Goal: Task Accomplishment & Management: Manage account settings

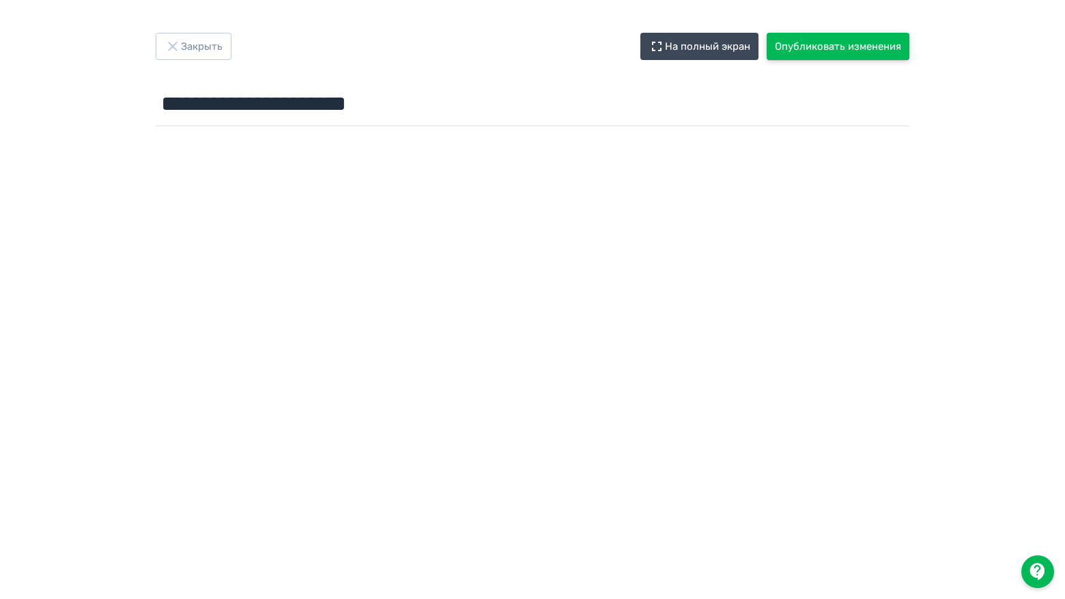
click at [855, 47] on button "Опубликовать изменения" at bounding box center [838, 46] width 143 height 27
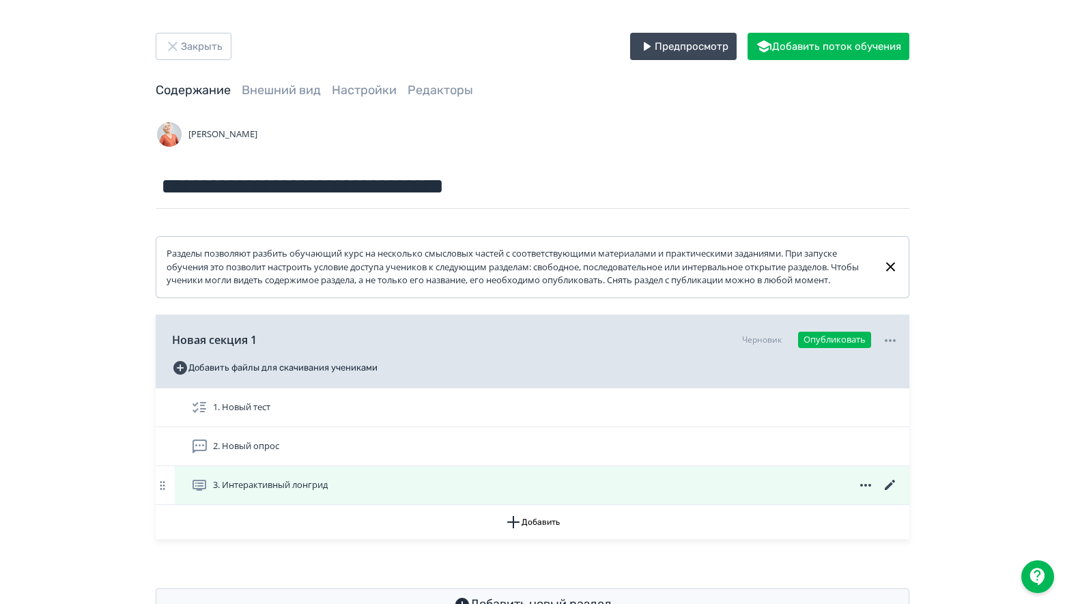
click at [887, 490] on icon at bounding box center [890, 485] width 10 height 10
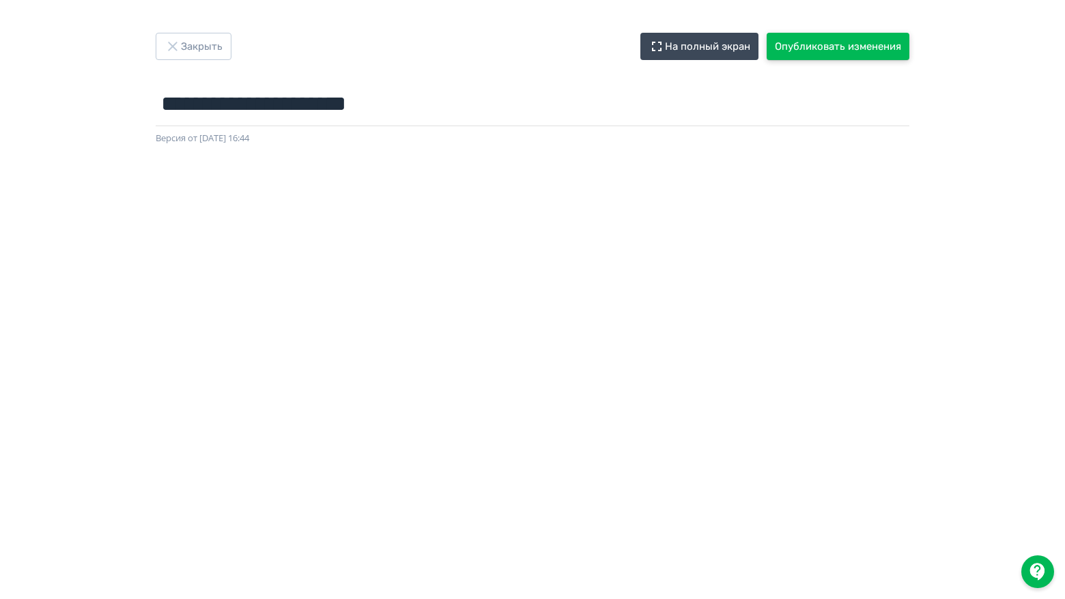
click at [852, 47] on button "Опубликовать изменения" at bounding box center [838, 46] width 143 height 27
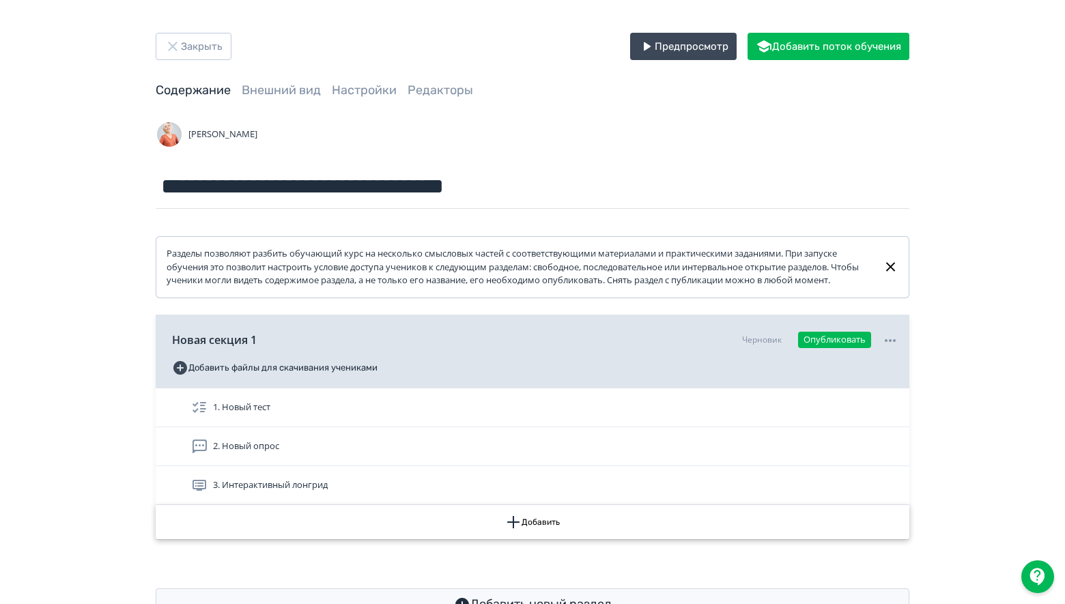
click at [533, 537] on button "Добавить" at bounding box center [533, 522] width 754 height 34
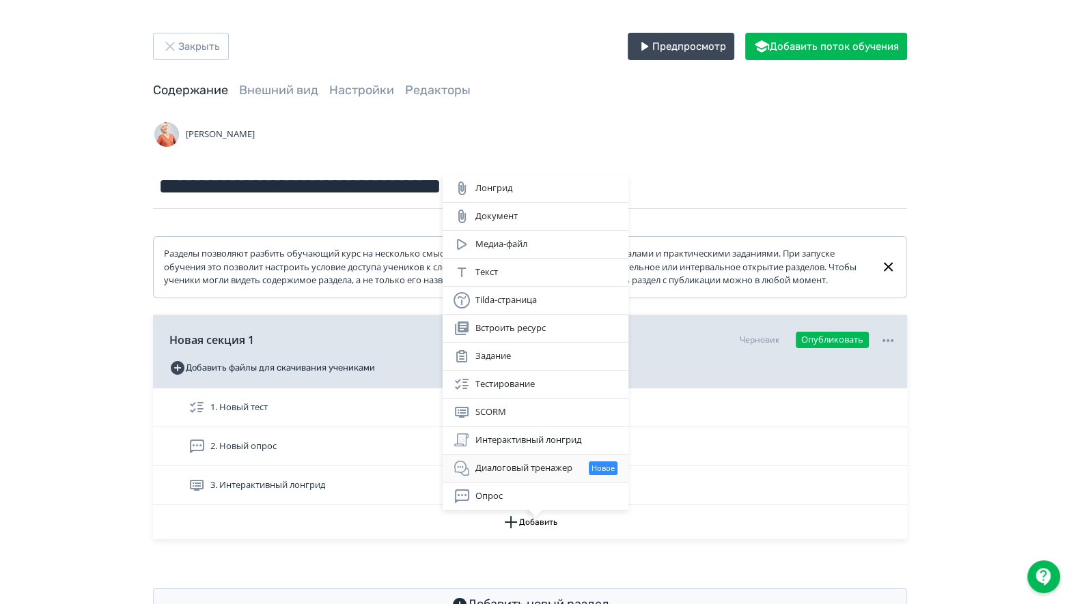
click at [539, 470] on div "Диалоговый тренажер Новое" at bounding box center [535, 468] width 164 height 16
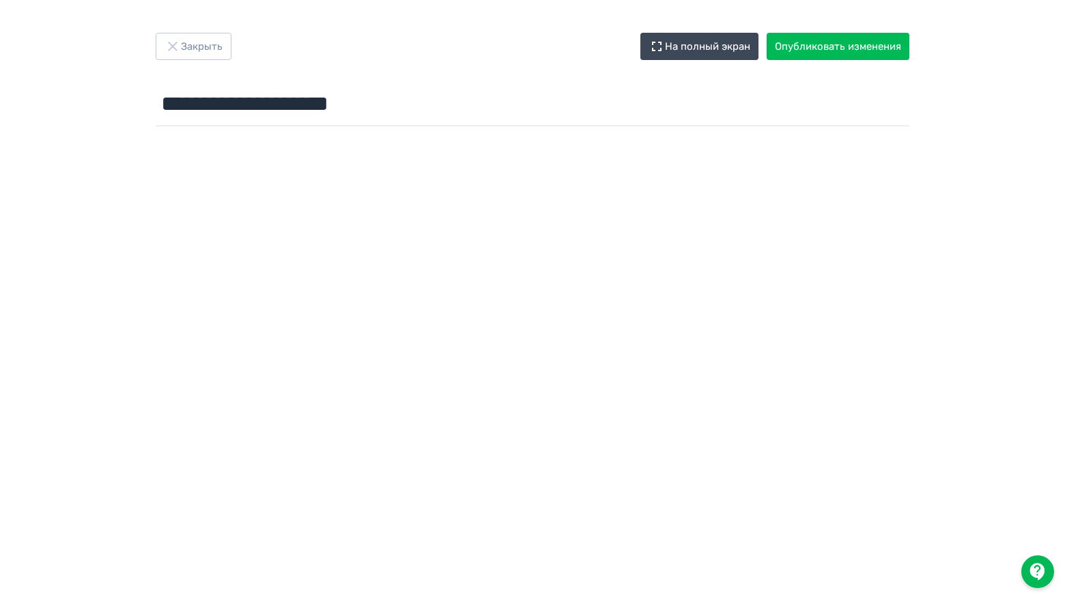
scroll to position [2, 0]
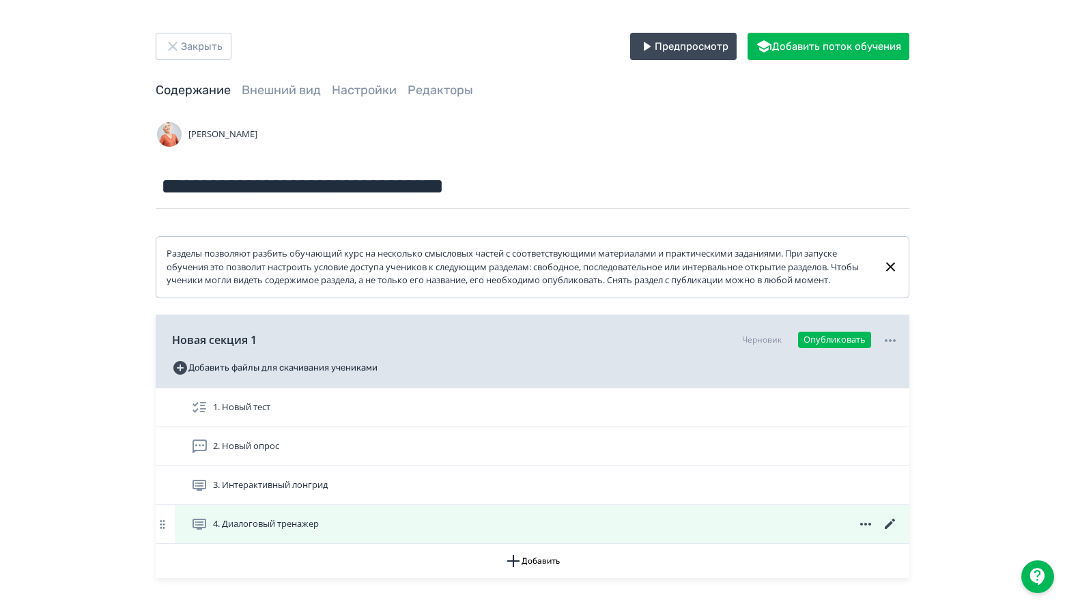
click at [890, 533] on icon at bounding box center [890, 524] width 16 height 16
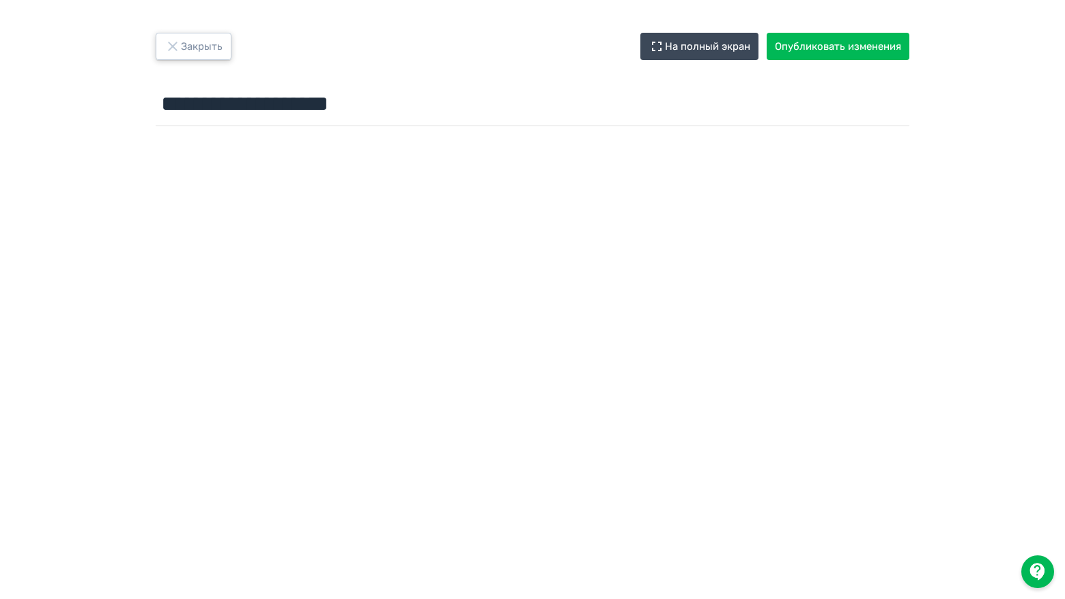
click at [198, 42] on button "Закрыть" at bounding box center [194, 46] width 76 height 27
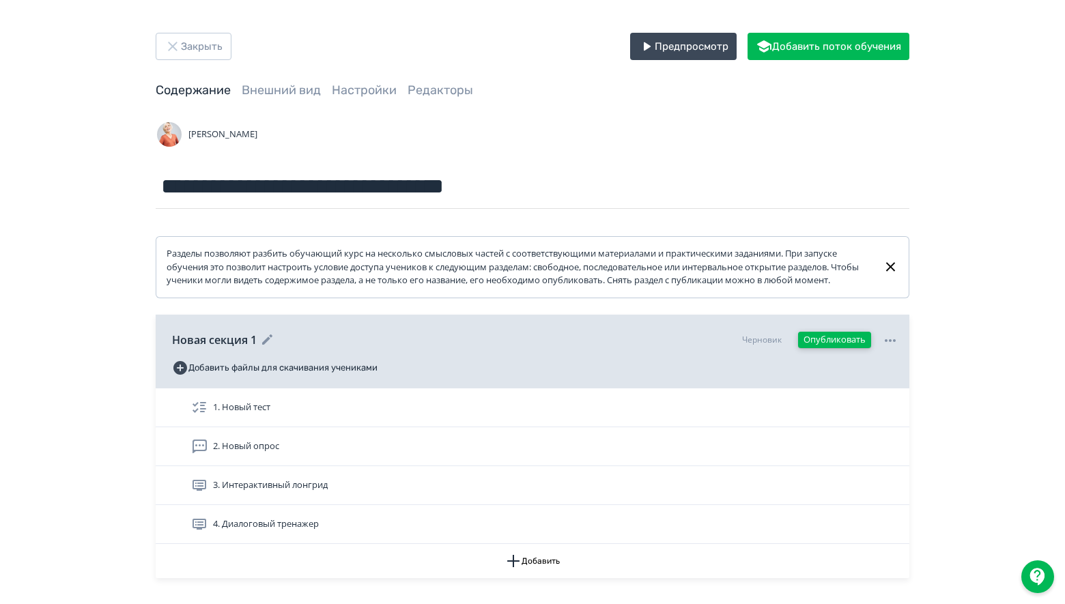
click at [848, 346] on button "Опубликовать" at bounding box center [834, 340] width 73 height 16
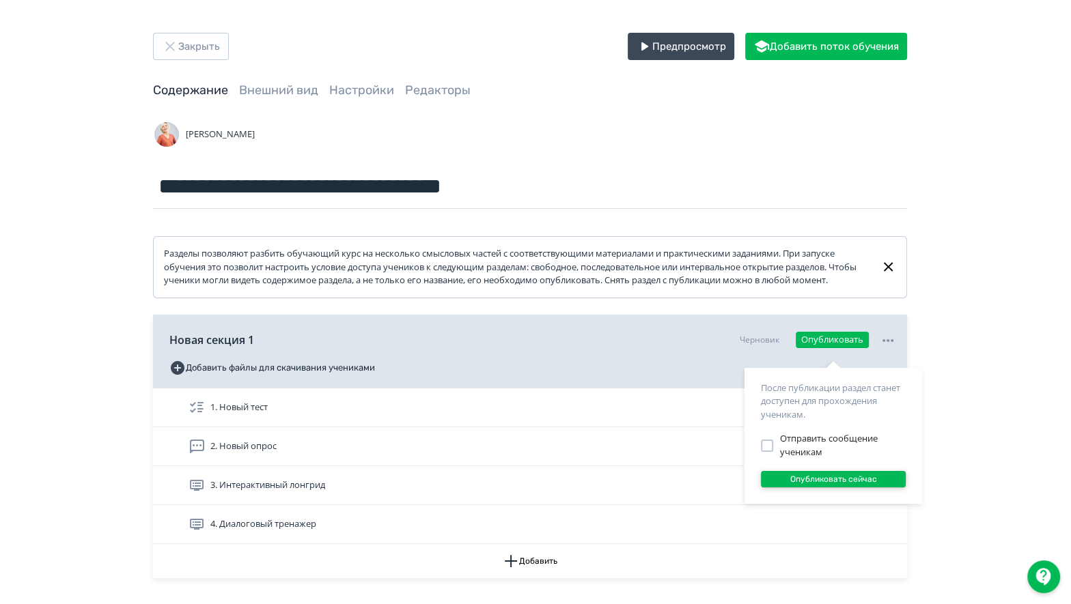
click at [826, 476] on button "Опубликовать сейчас" at bounding box center [833, 479] width 145 height 16
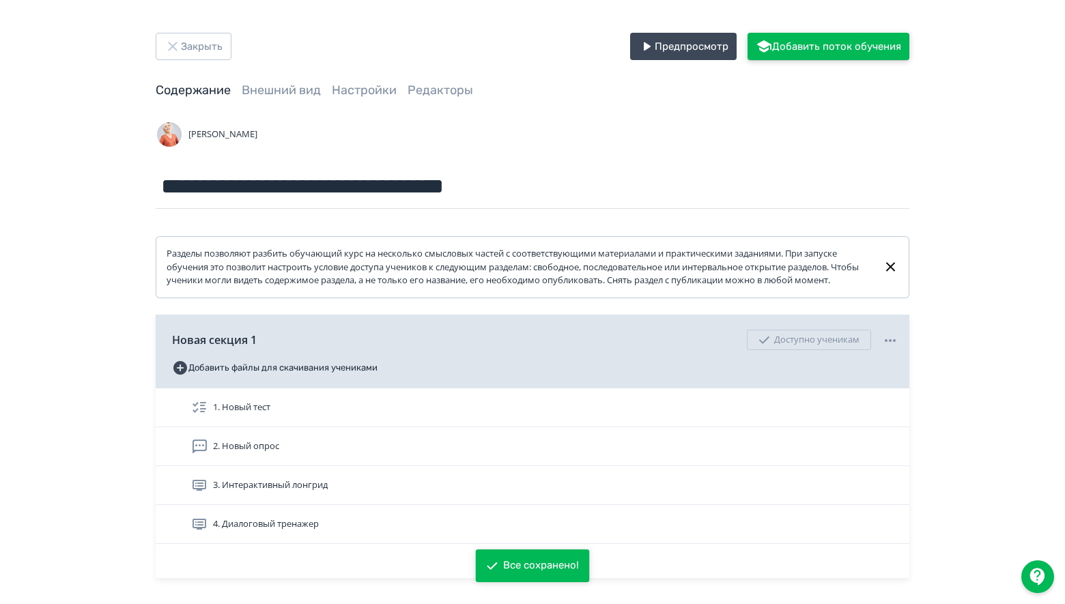
click at [829, 45] on button "Добавить поток обучения" at bounding box center [829, 46] width 162 height 27
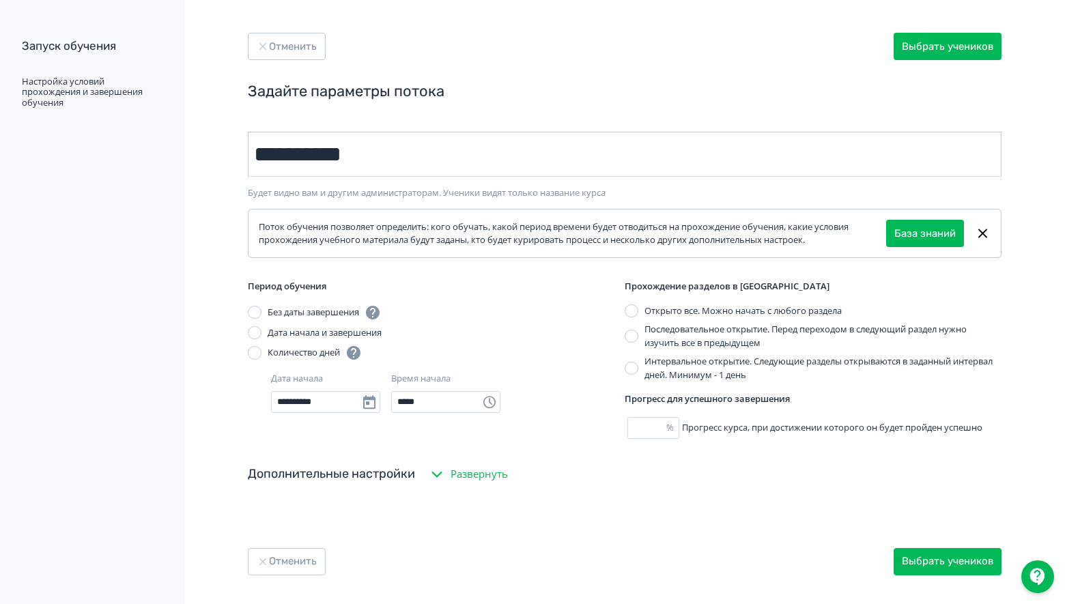
click at [322, 155] on input "**********" at bounding box center [625, 154] width 754 height 45
type input "**********"
click at [256, 333] on div at bounding box center [255, 333] width 14 height 14
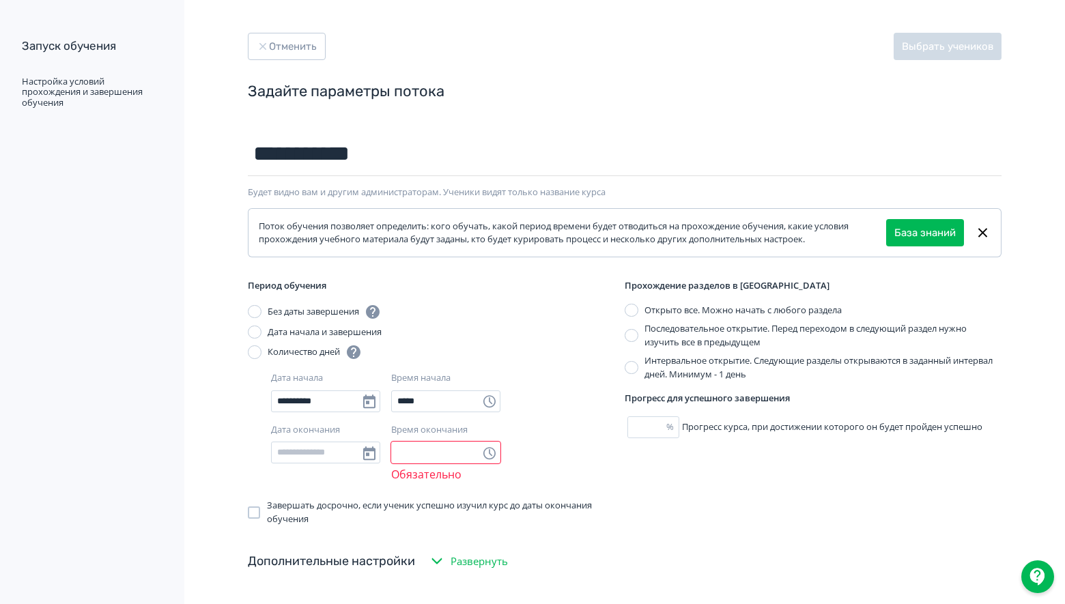
click at [250, 350] on div at bounding box center [255, 352] width 14 height 14
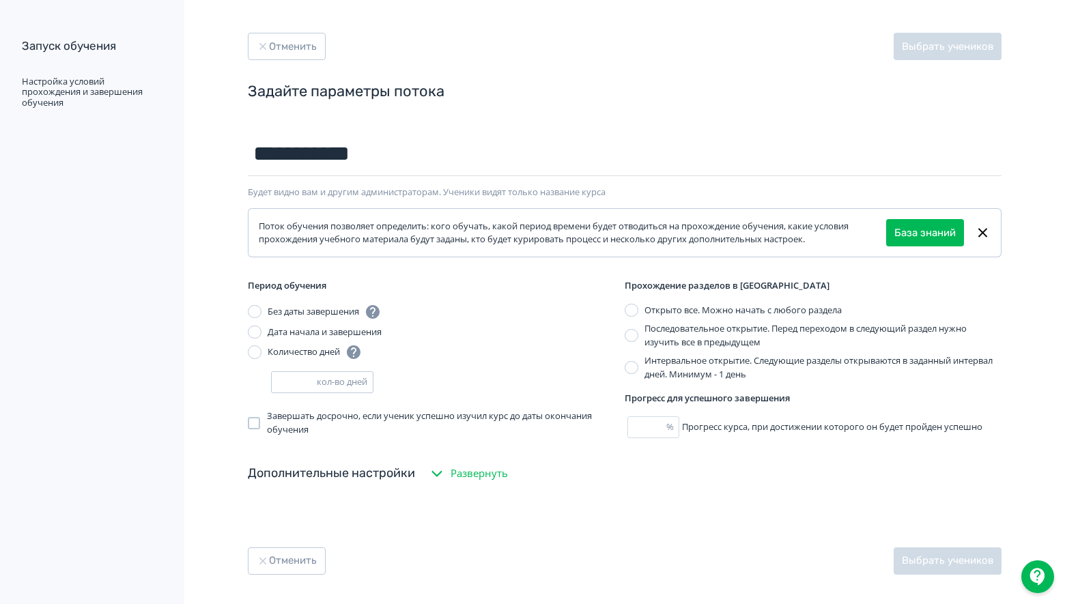
click at [280, 381] on input "number" at bounding box center [294, 382] width 45 height 20
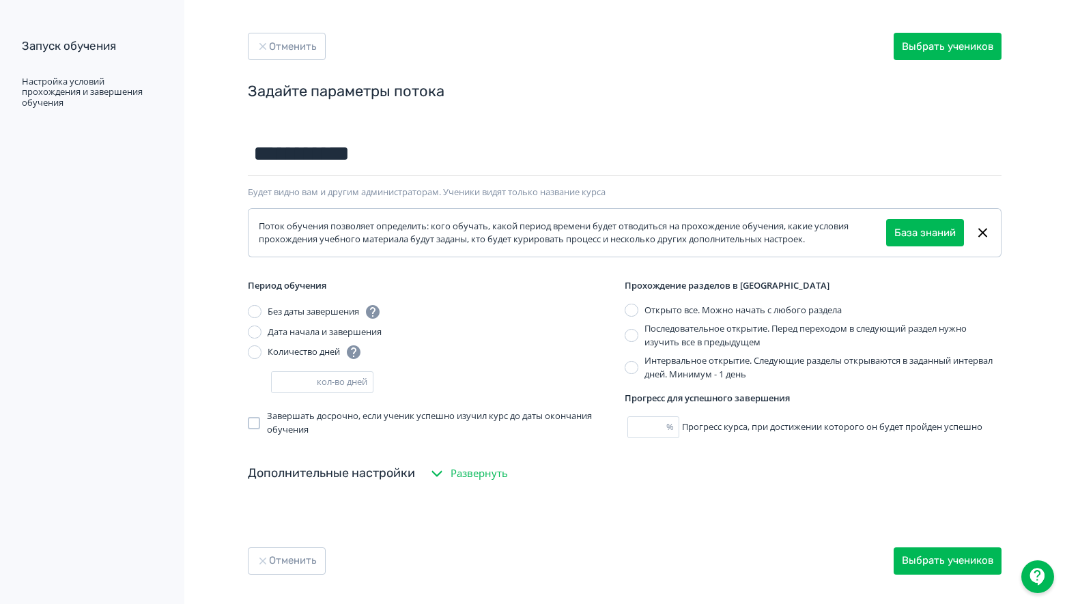
type input "*"
click at [571, 519] on div "**********" at bounding box center [624, 304] width 819 height 444
click at [638, 331] on label "Последовательное открытие. Перед переходом в следующий раздел нужно изучить все…" at bounding box center [813, 335] width 377 height 27
click at [477, 472] on span "Развернуть" at bounding box center [479, 474] width 57 height 16
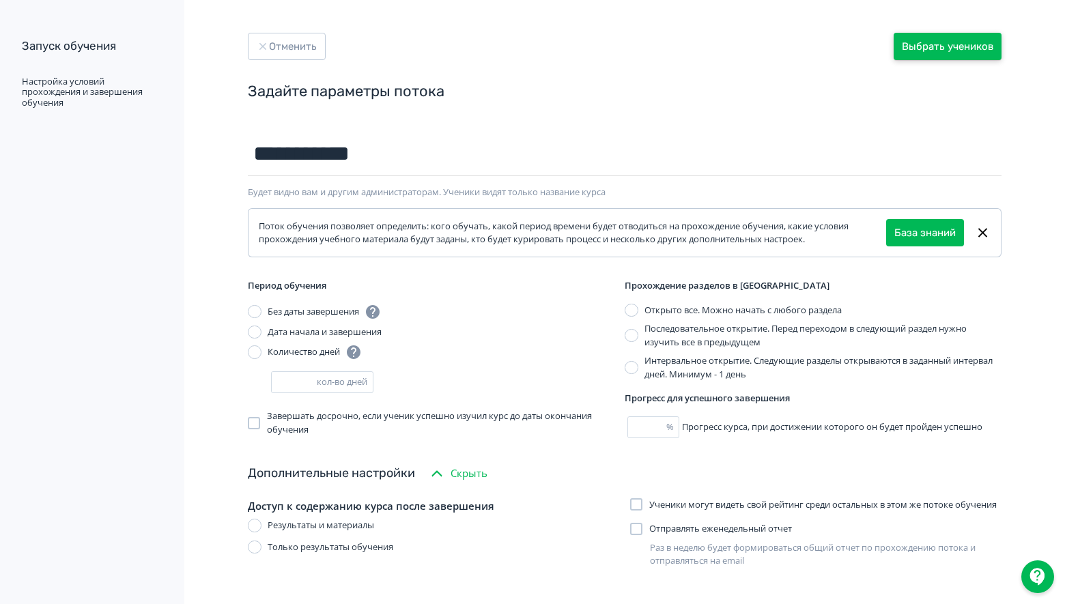
click at [964, 44] on button "Выбрать учеников" at bounding box center [948, 46] width 108 height 27
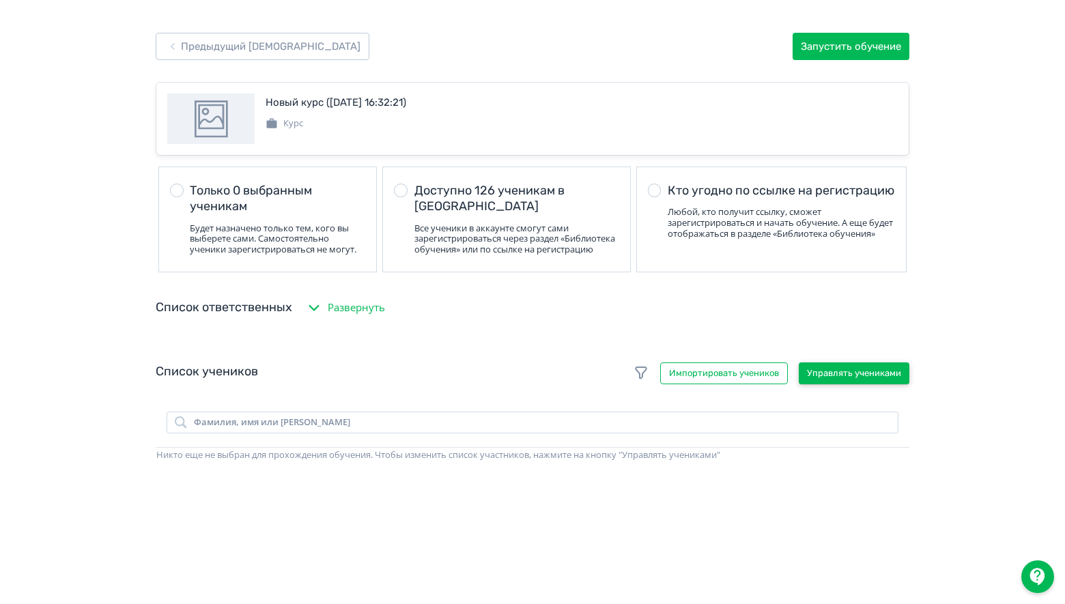
click at [836, 373] on button "Управлять учениками" at bounding box center [854, 374] width 111 height 22
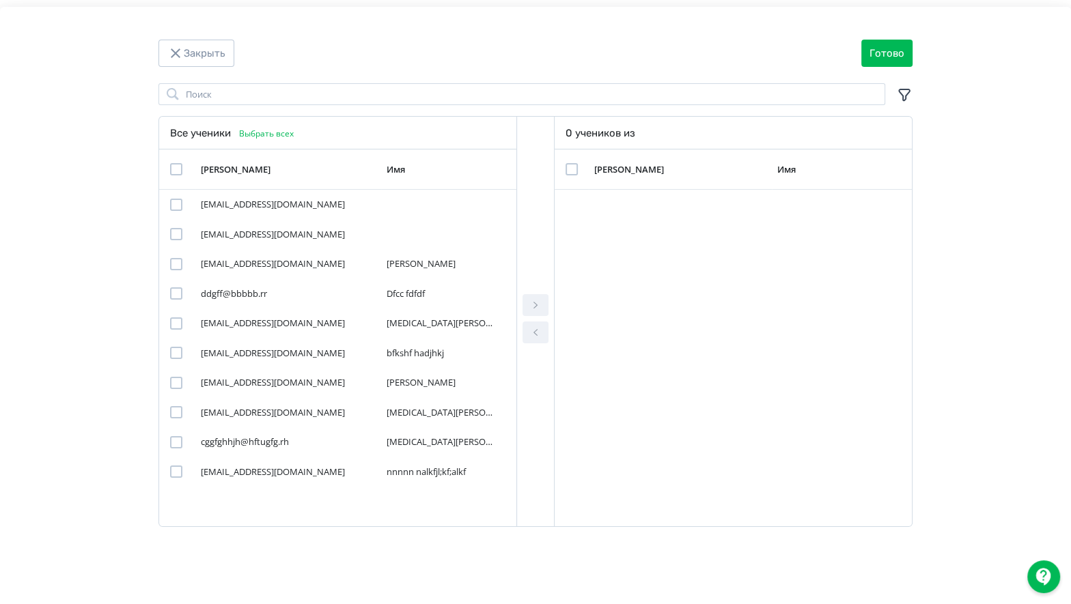
click at [904, 94] on icon "Modal" at bounding box center [904, 95] width 16 height 16
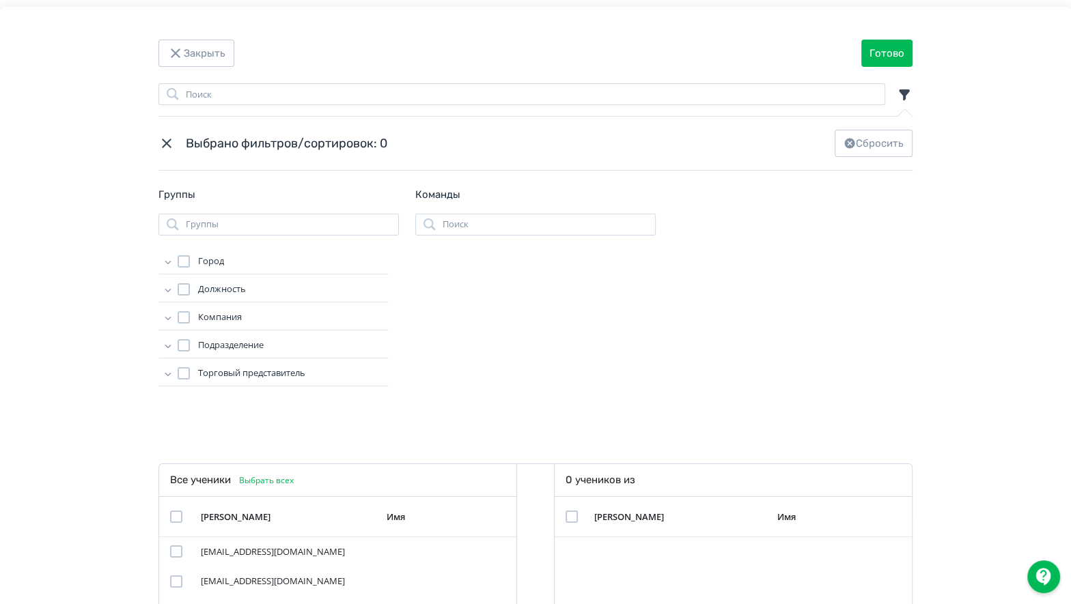
click at [163, 290] on icon "Modal" at bounding box center [168, 290] width 14 height 14
click at [162, 266] on icon "Modal" at bounding box center [168, 262] width 14 height 14
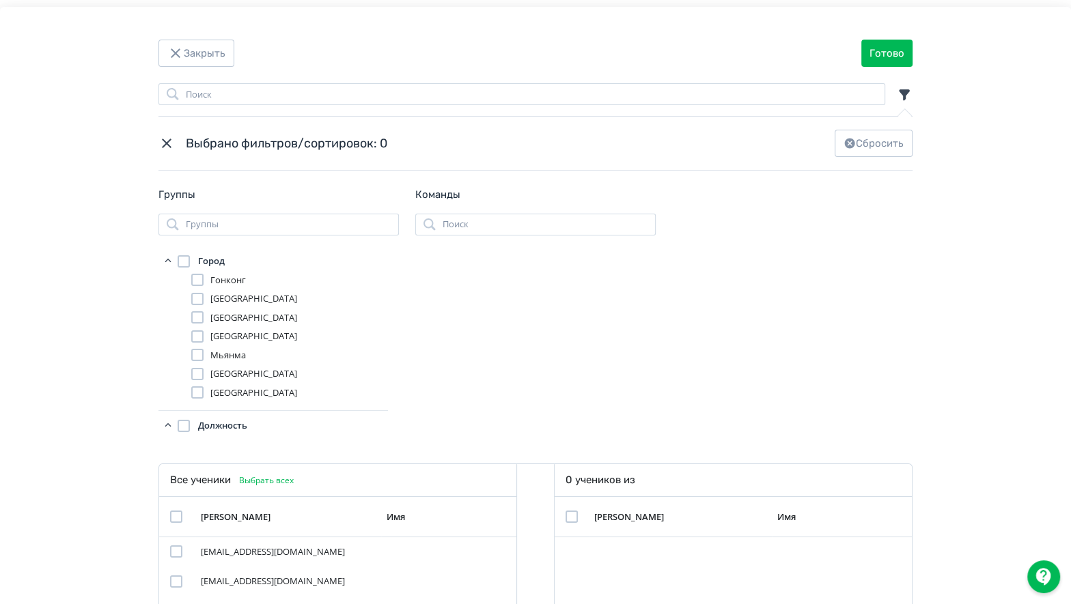
click at [195, 335] on div "Modal" at bounding box center [197, 336] width 12 height 12
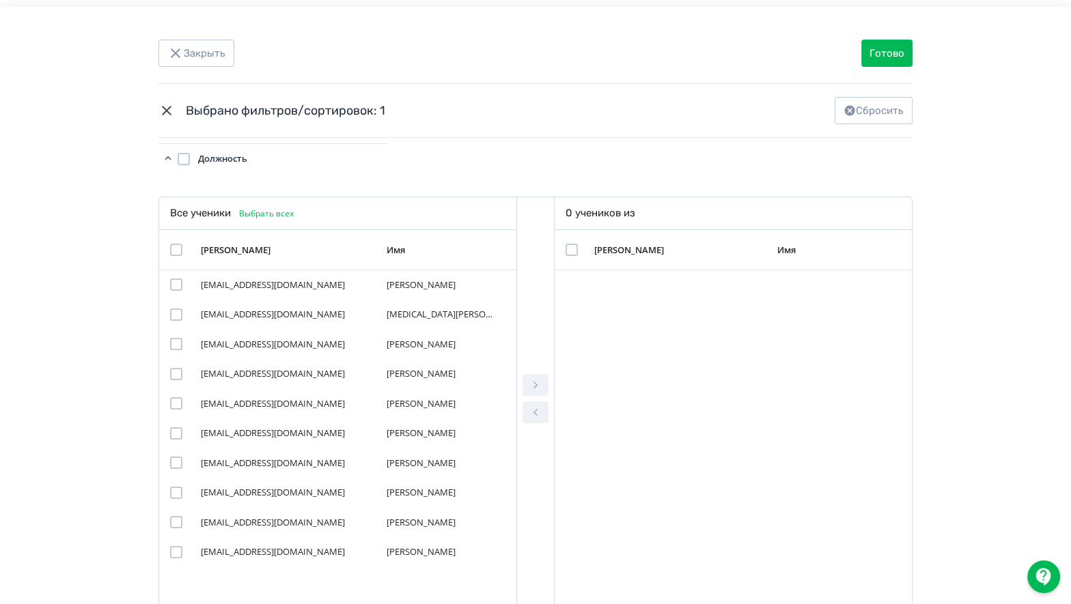
scroll to position [271, 0]
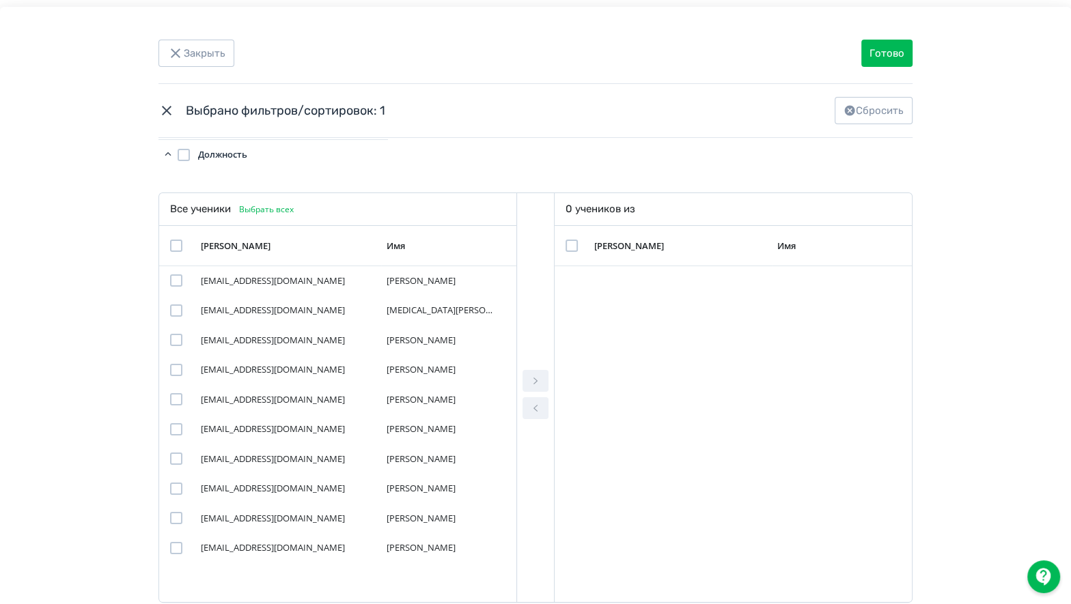
click at [258, 210] on button "Выбрать всех" at bounding box center [265, 209] width 68 height 16
click at [171, 369] on div "Modal" at bounding box center [176, 370] width 12 height 12
click at [174, 396] on div "Modal" at bounding box center [176, 399] width 12 height 12
click at [531, 376] on icon "Modal" at bounding box center [535, 381] width 16 height 16
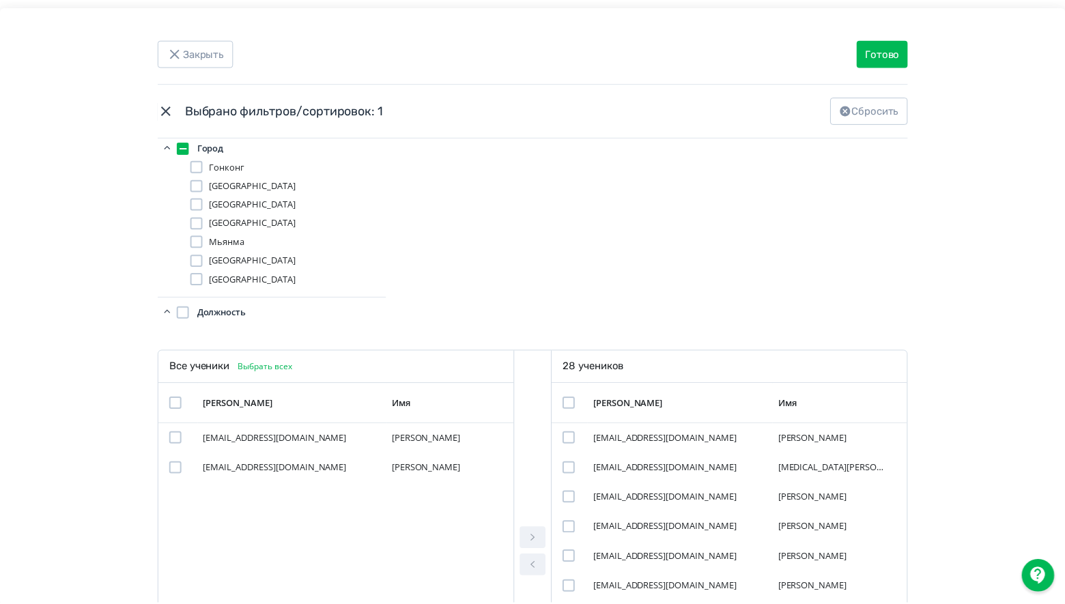
scroll to position [0, 0]
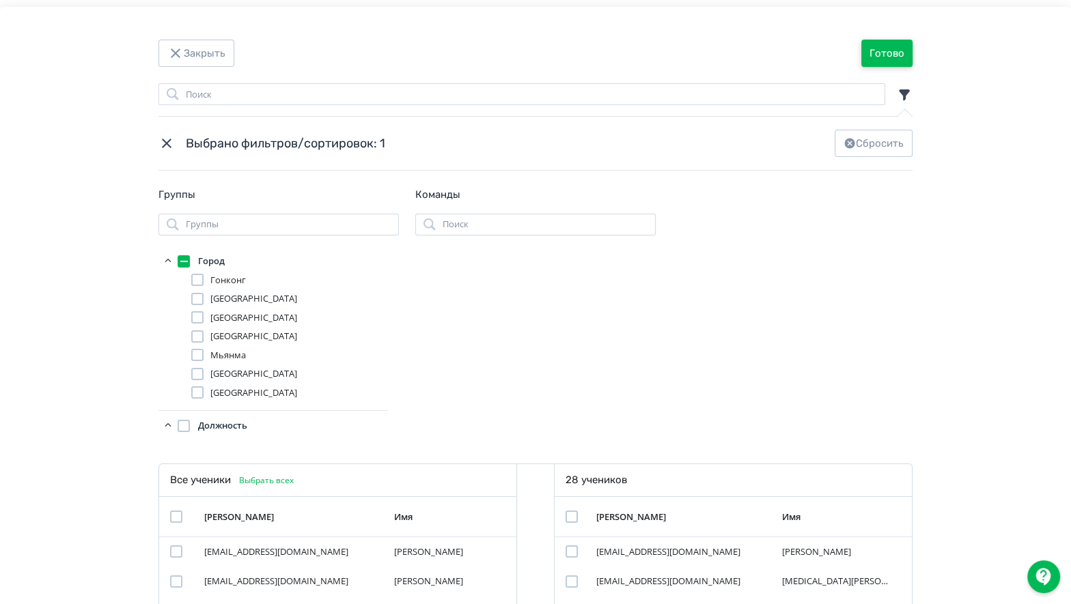
click at [898, 54] on button "Готово" at bounding box center [886, 53] width 51 height 27
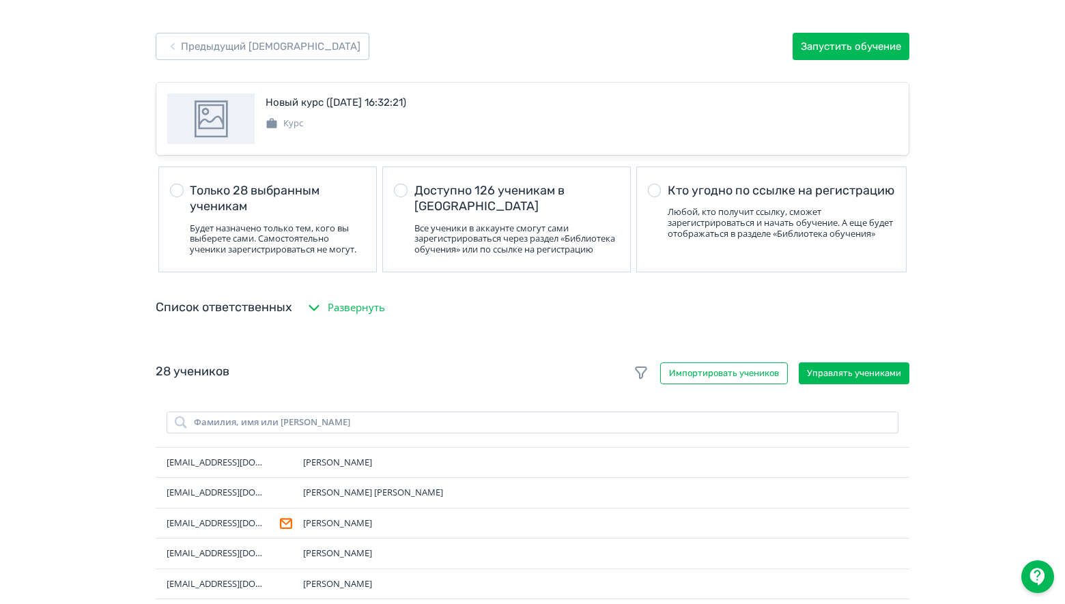
click at [404, 188] on div at bounding box center [401, 191] width 14 height 14
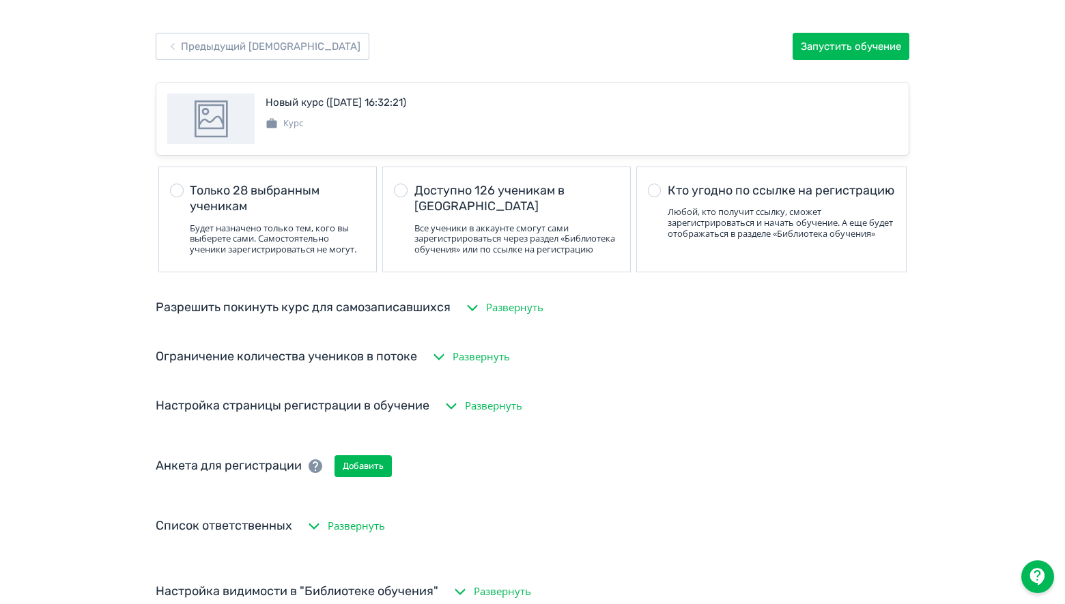
click at [477, 308] on icon "button" at bounding box center [472, 308] width 16 height 16
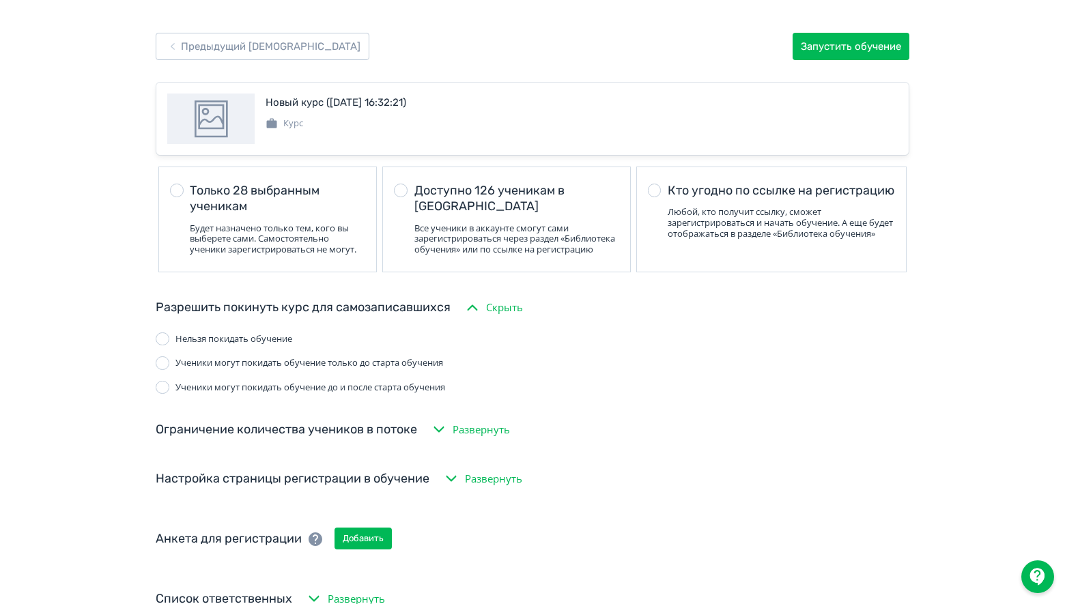
click at [439, 427] on icon "button" at bounding box center [439, 429] width 16 height 16
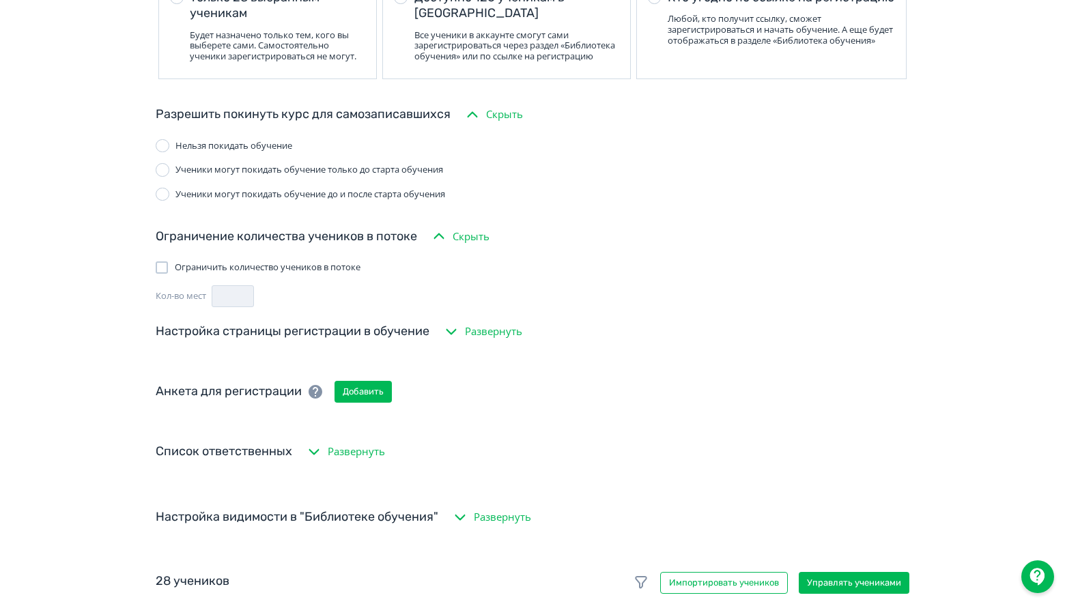
scroll to position [195, 0]
click at [450, 328] on icon "button" at bounding box center [451, 330] width 16 height 16
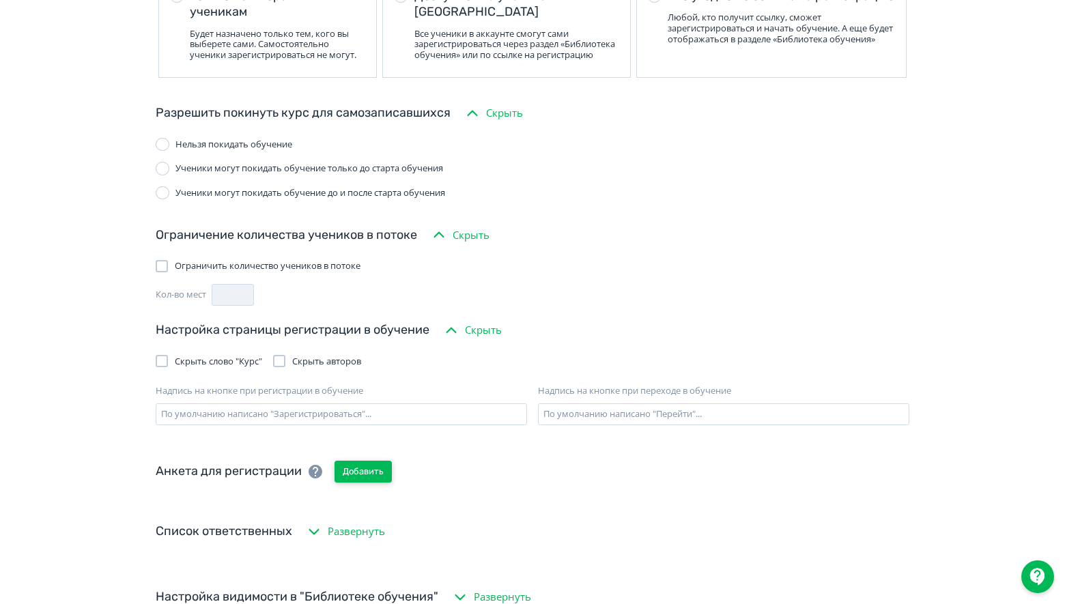
click at [354, 470] on button "Добавить" at bounding box center [363, 472] width 57 height 22
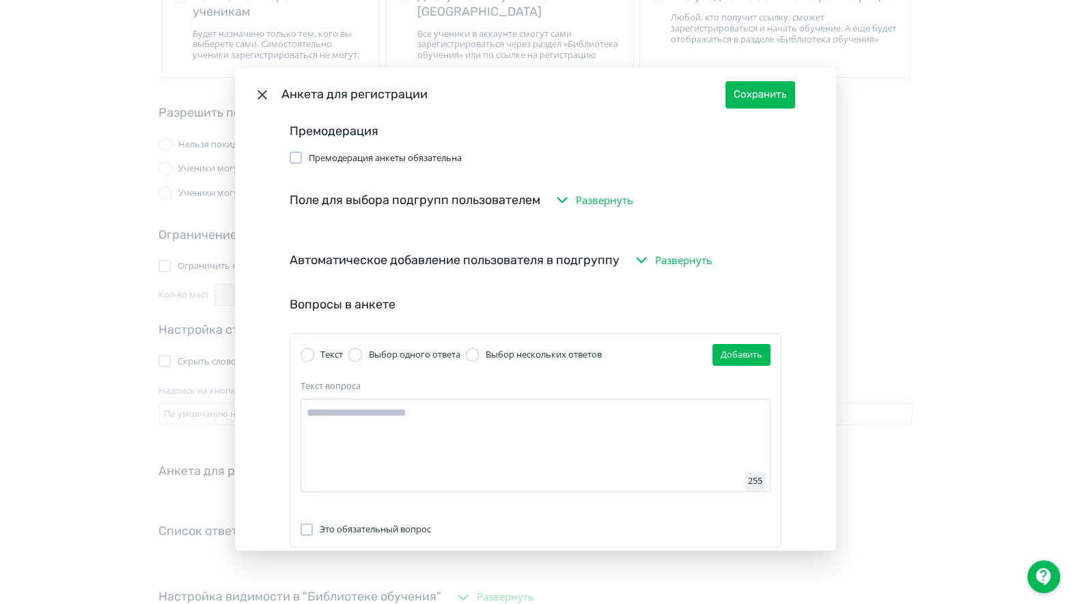
click at [261, 94] on icon "Modal" at bounding box center [262, 95] width 16 height 16
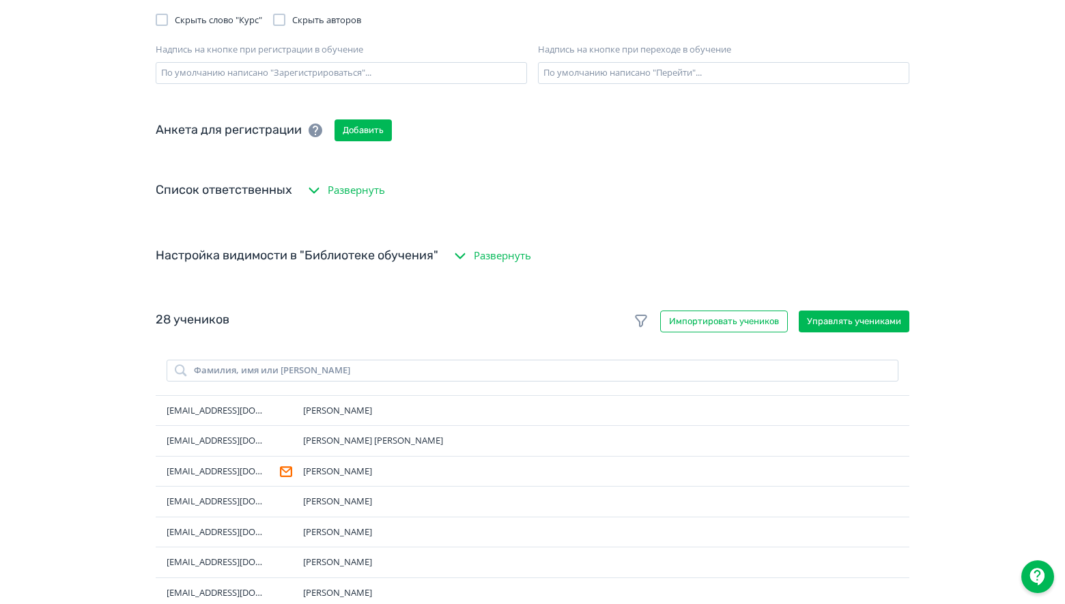
scroll to position [574, 0]
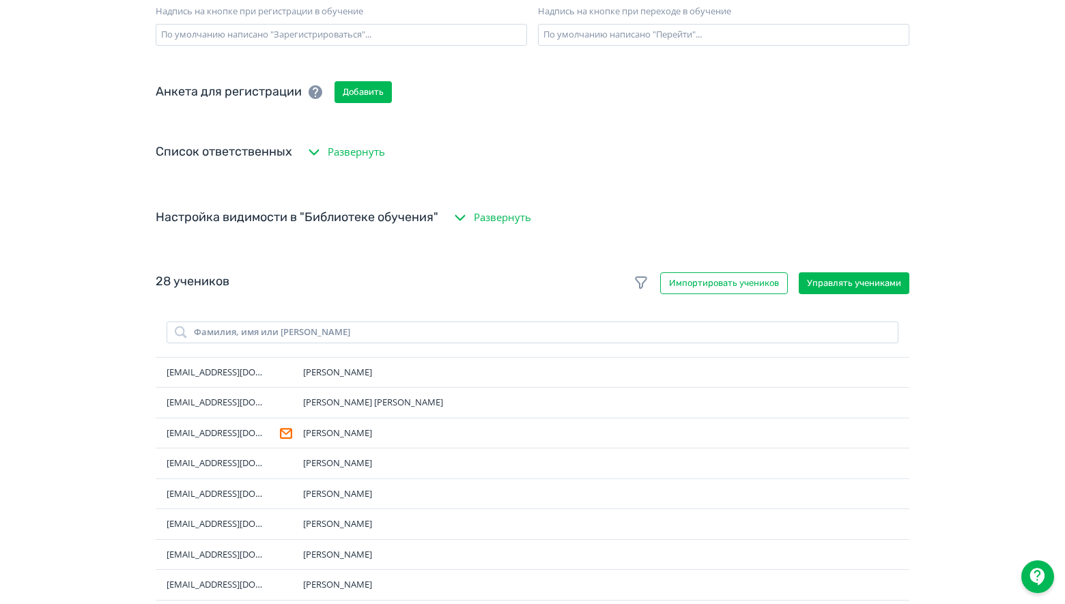
click at [464, 217] on icon "button" at bounding box center [460, 217] width 10 height 6
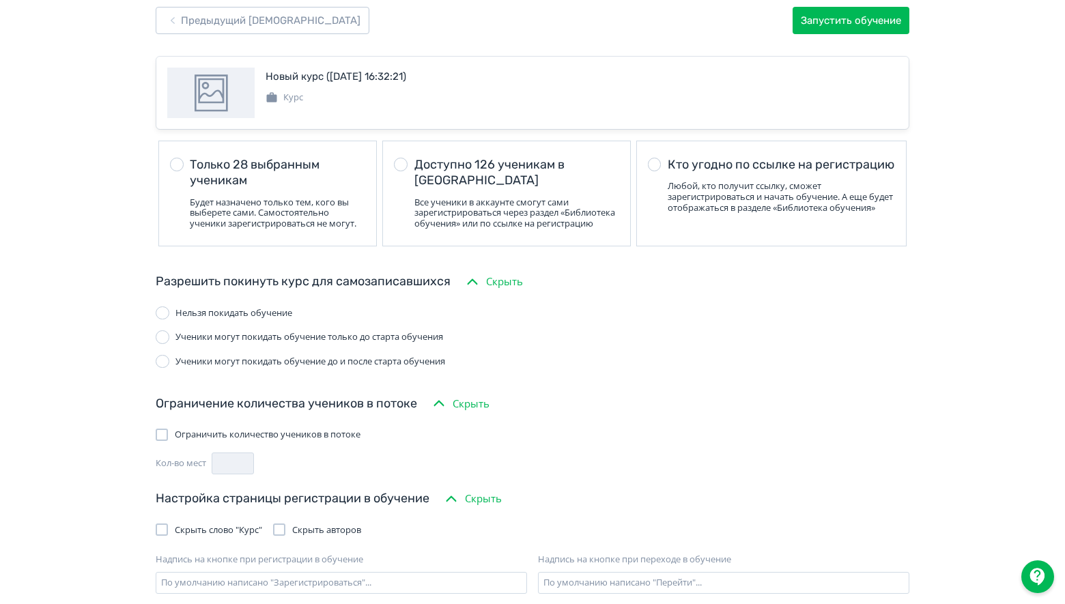
scroll to position [0, 0]
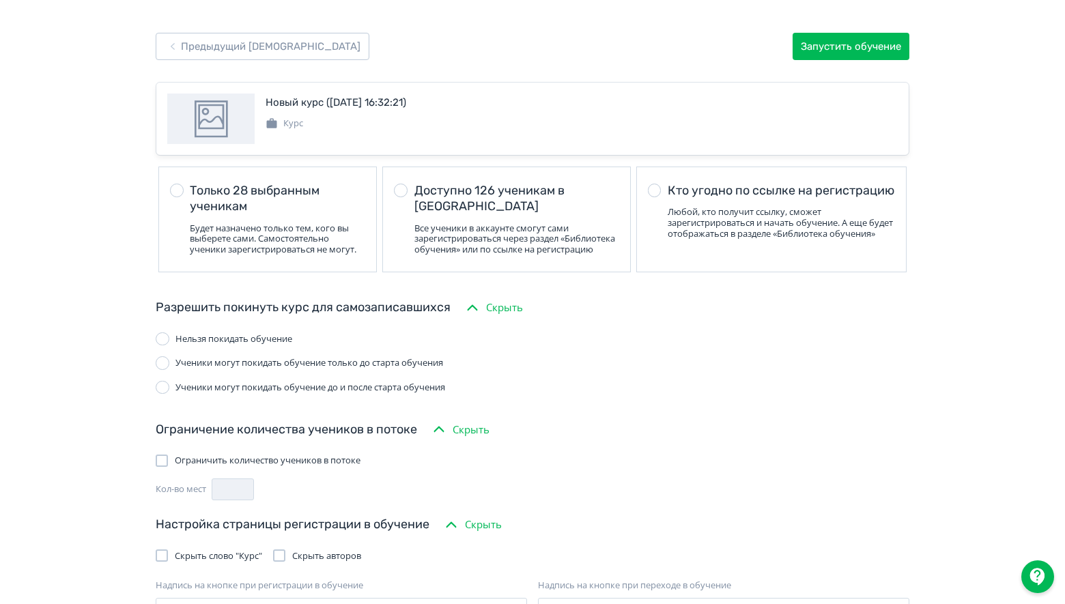
click at [652, 190] on div at bounding box center [655, 191] width 14 height 14
click at [835, 48] on button "Запустить обучение" at bounding box center [851, 46] width 117 height 27
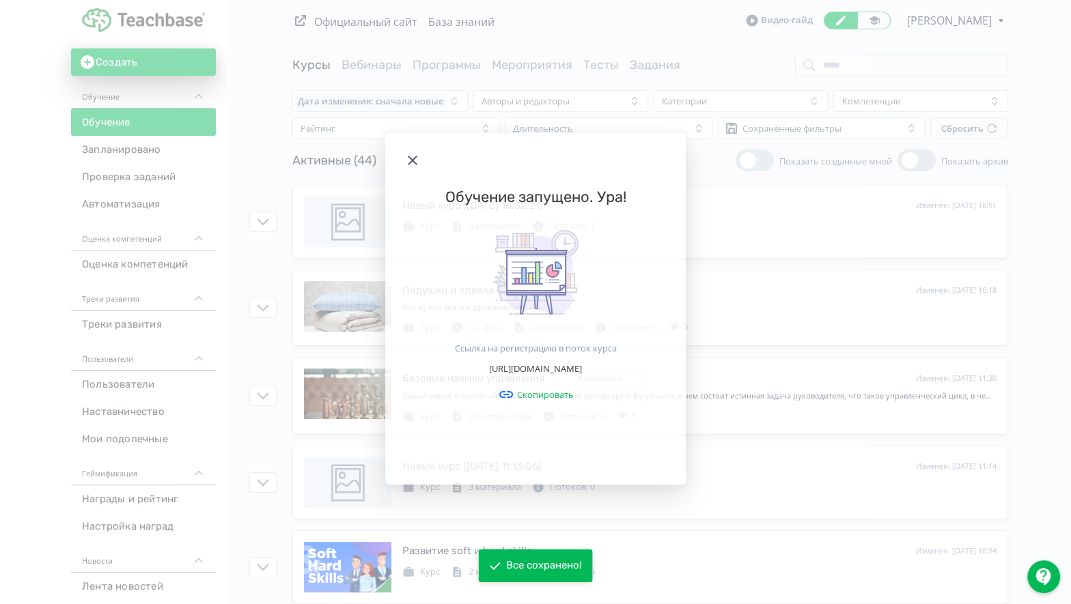
click at [545, 402] on link "Скопировать" at bounding box center [536, 394] width 76 height 16
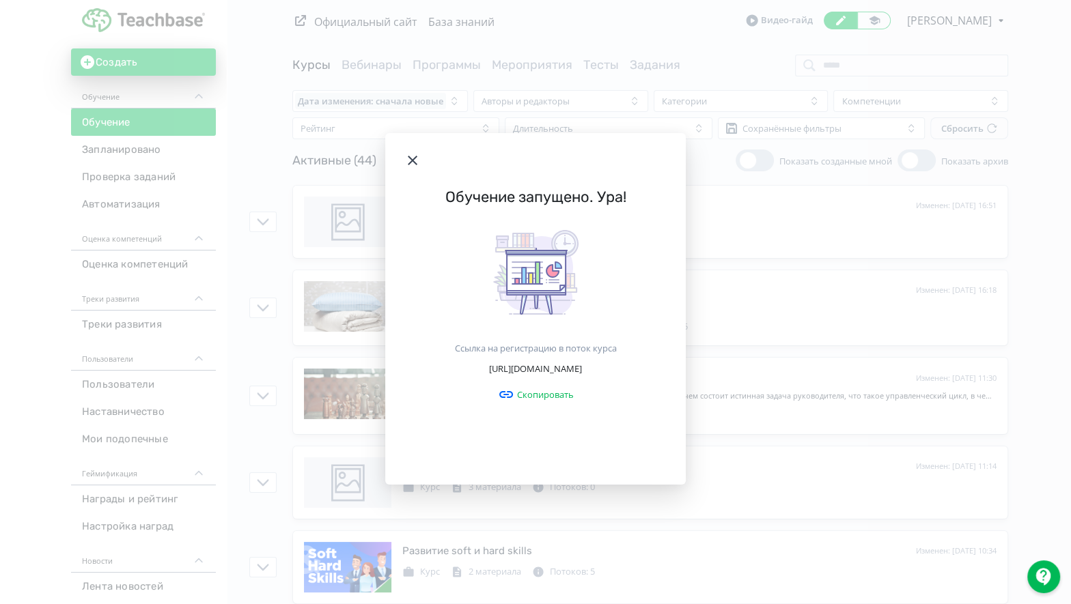
click at [411, 152] on icon "Modal" at bounding box center [412, 160] width 16 height 16
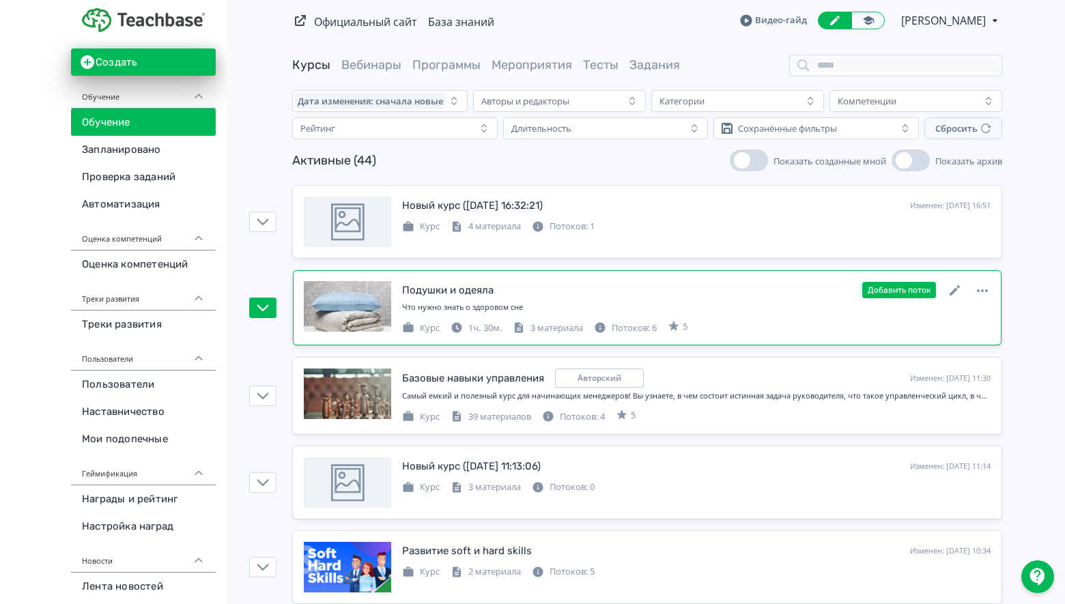
click at [556, 284] on div "Подушки и одеяла Изменен: [DATE] 16:18 Добавить поток" at bounding box center [696, 290] width 589 height 18
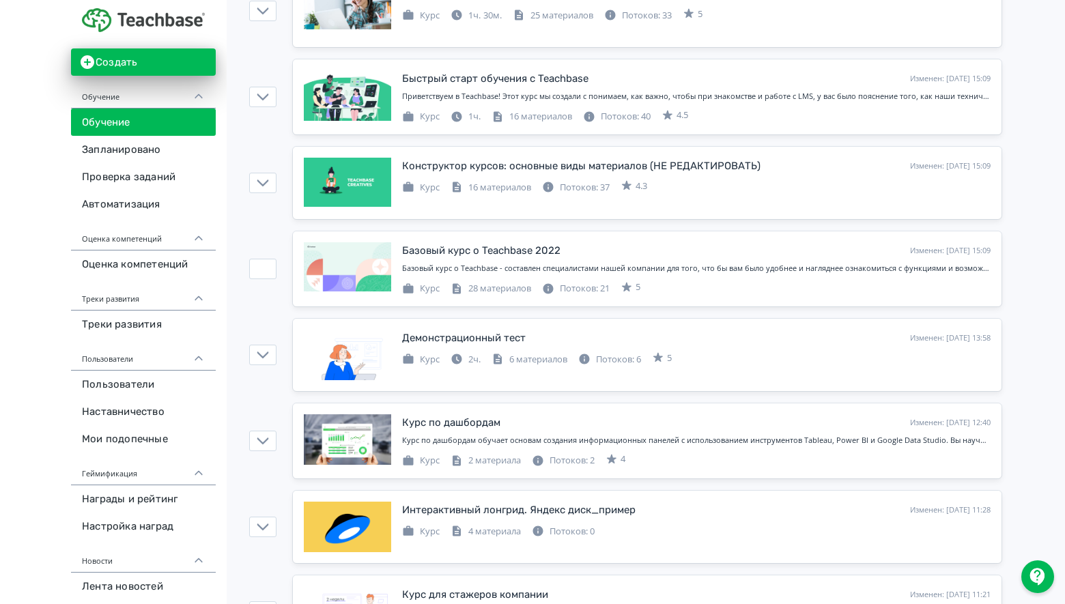
scroll to position [1888, 0]
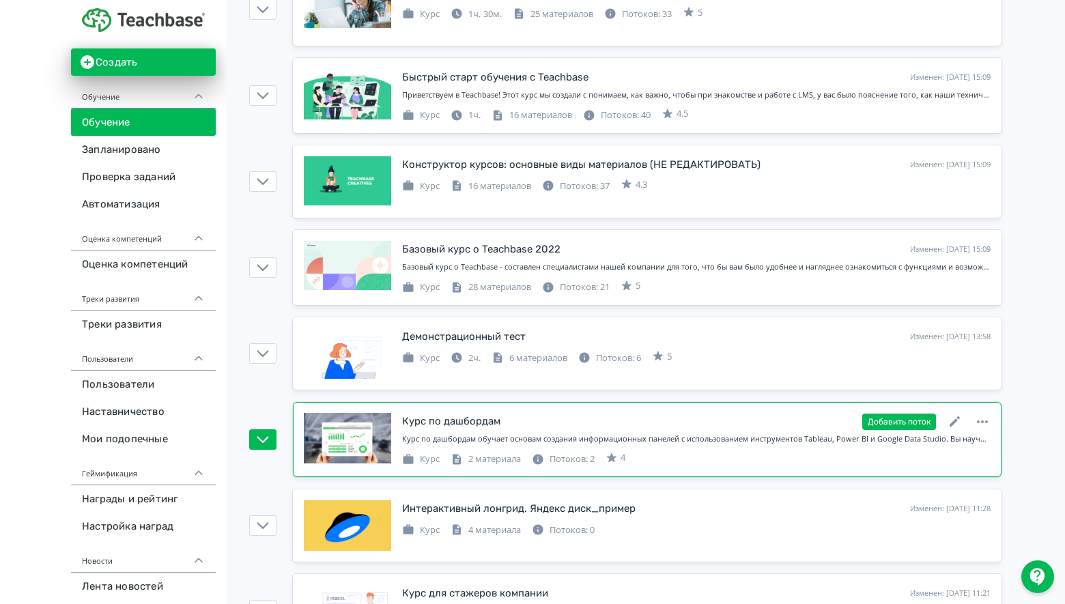
click at [507, 413] on div "Курс по дашбордам Изменен: [DATE] 12:40 Добавить поток" at bounding box center [696, 422] width 589 height 18
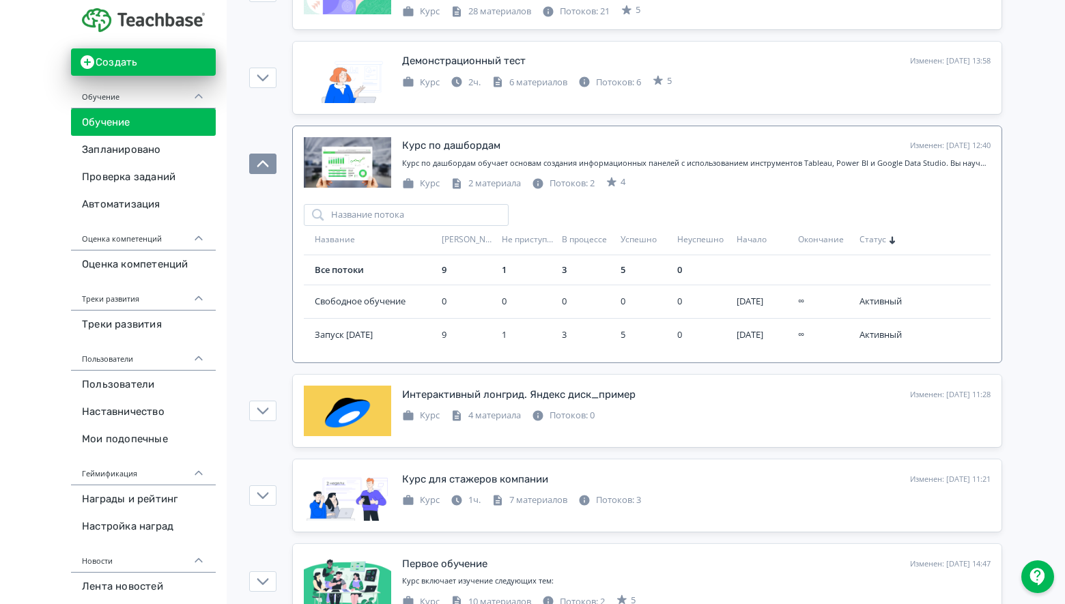
scroll to position [2227, 0]
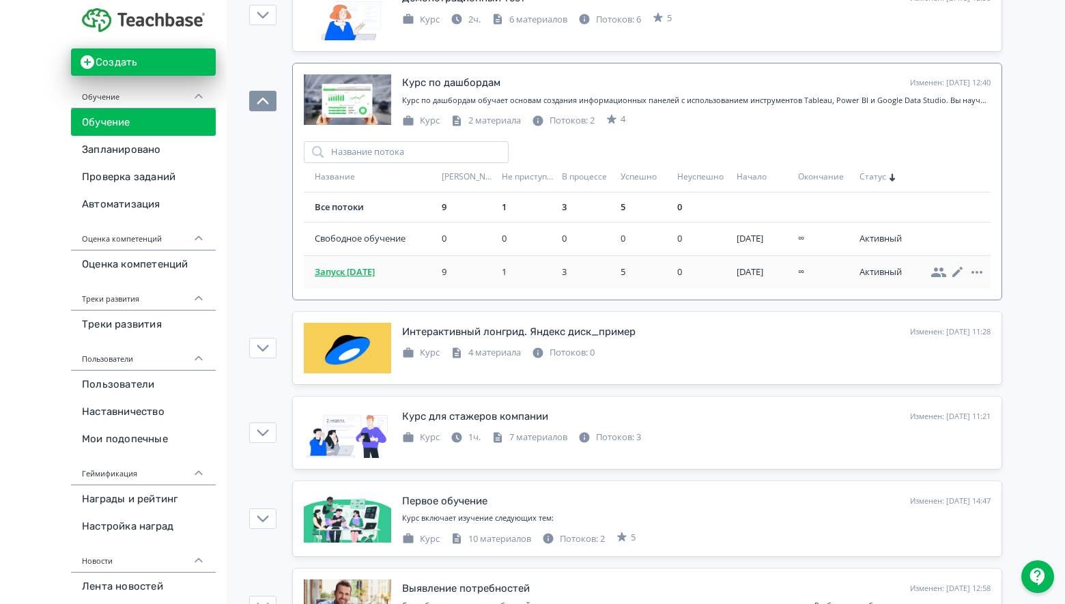
click at [391, 266] on span "Запуск [DATE]" at bounding box center [376, 273] width 122 height 14
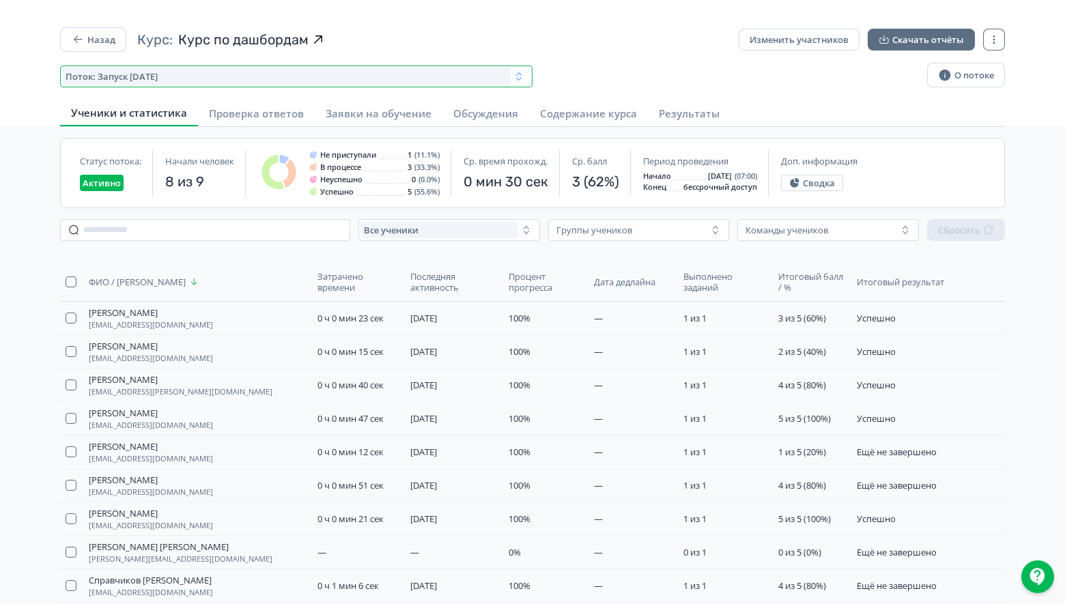
click at [521, 78] on icon "button" at bounding box center [518, 76] width 11 height 11
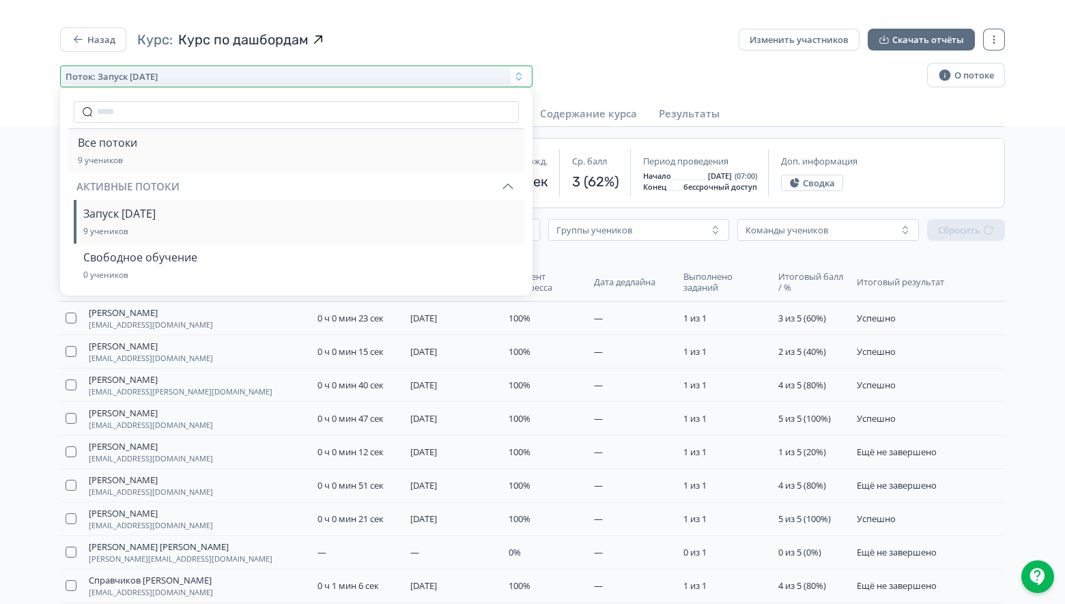
click at [262, 150] on button "Все потоки 9 учеников" at bounding box center [297, 151] width 438 height 44
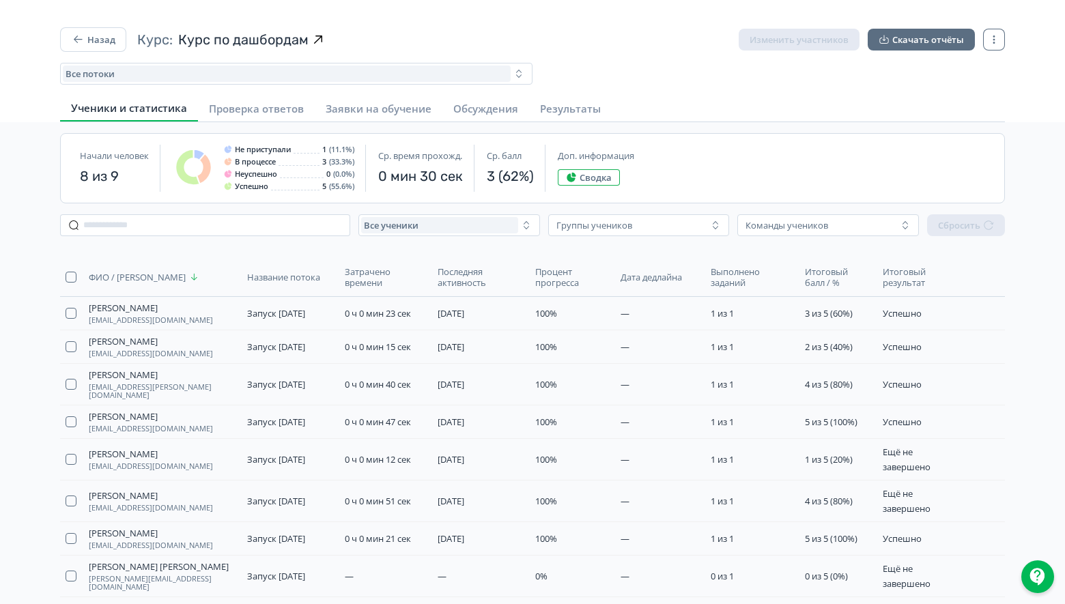
click at [586, 176] on span "Сводка" at bounding box center [596, 177] width 32 height 11
